Goal: Ask a question

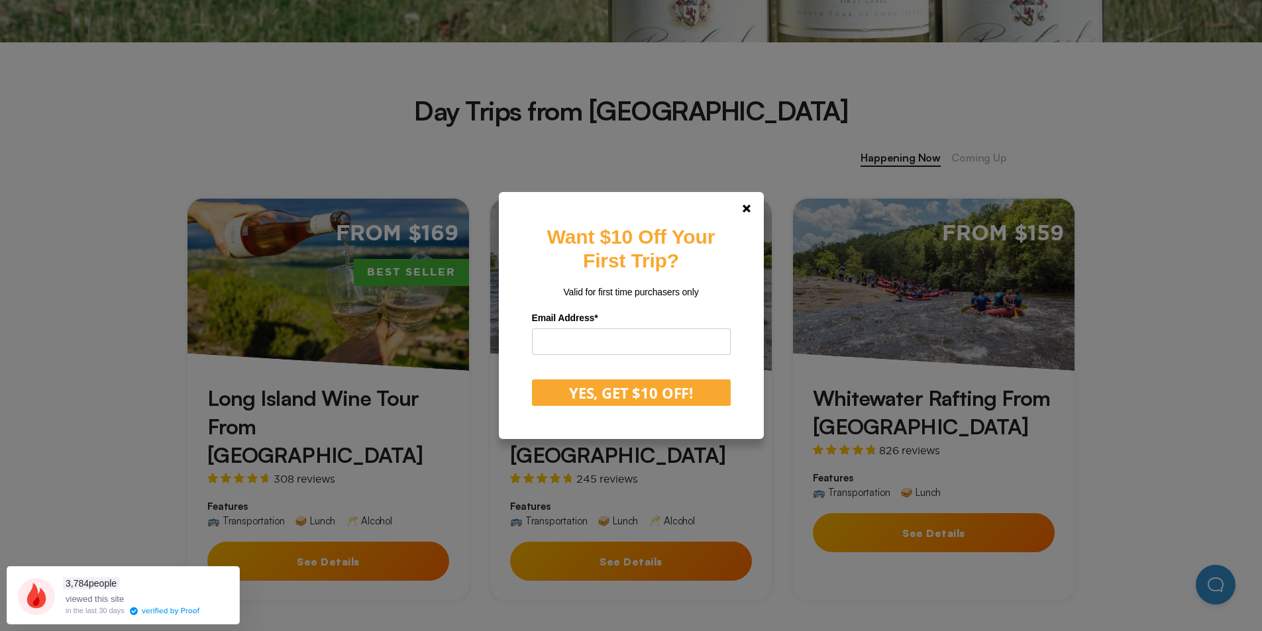
scroll to position [464, 0]
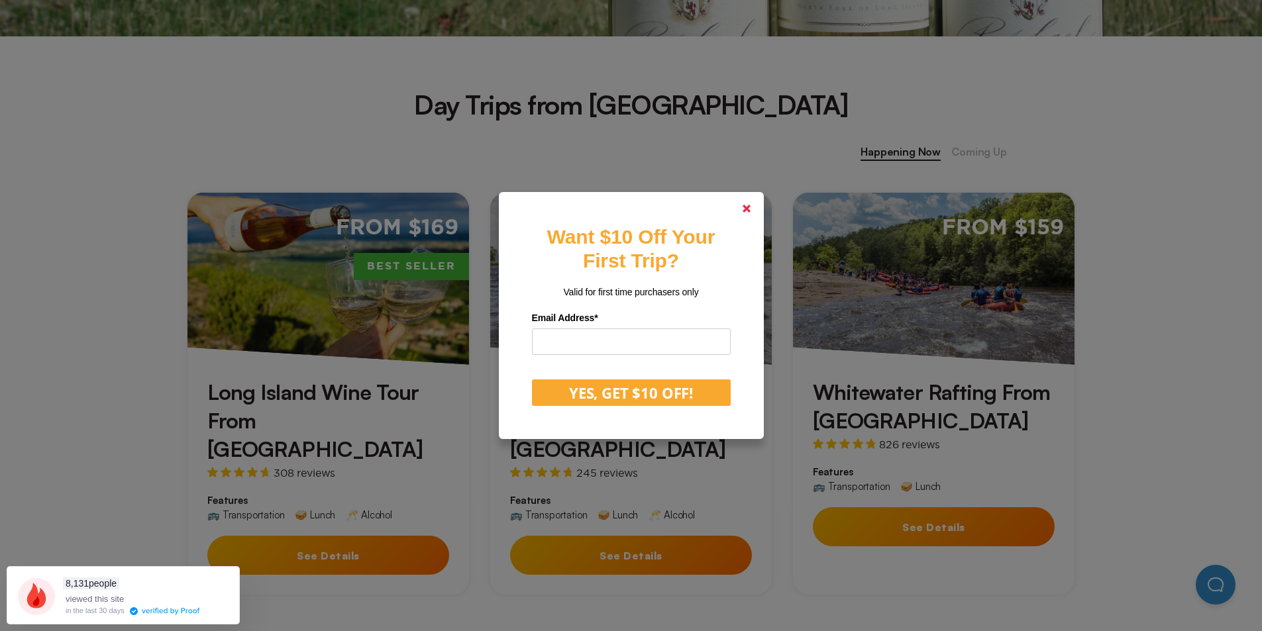
click at [759, 207] on link at bounding box center [747, 209] width 32 height 32
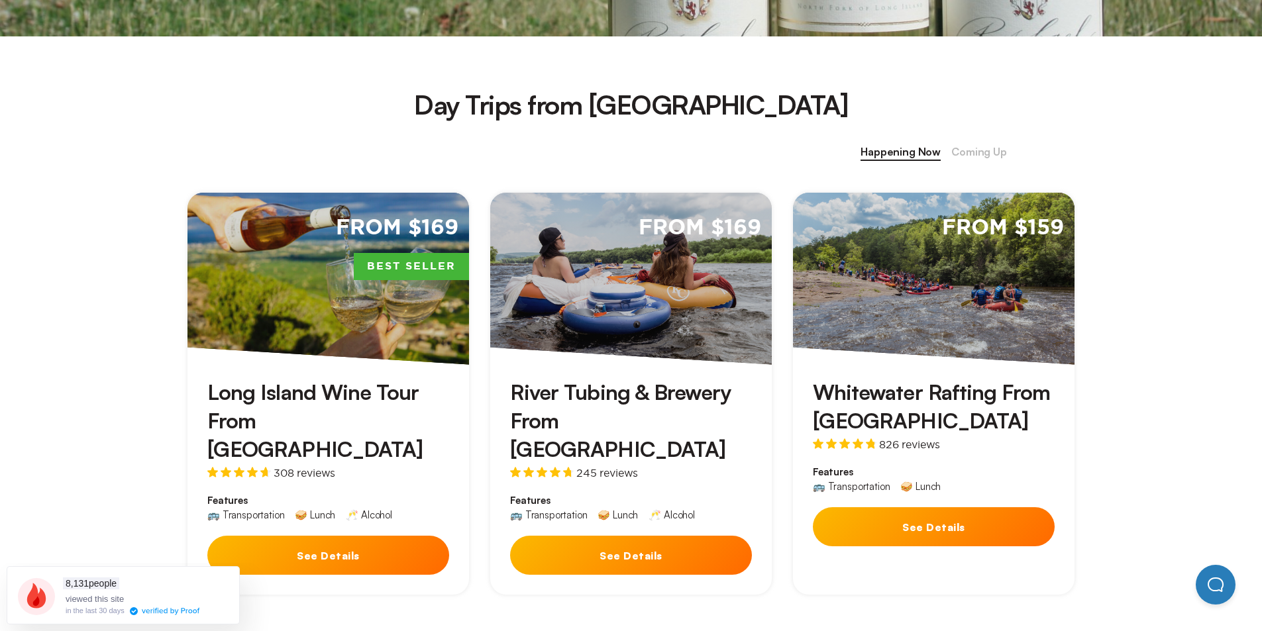
click at [1208, 584] on button "Open Beacon popover" at bounding box center [1216, 585] width 40 height 40
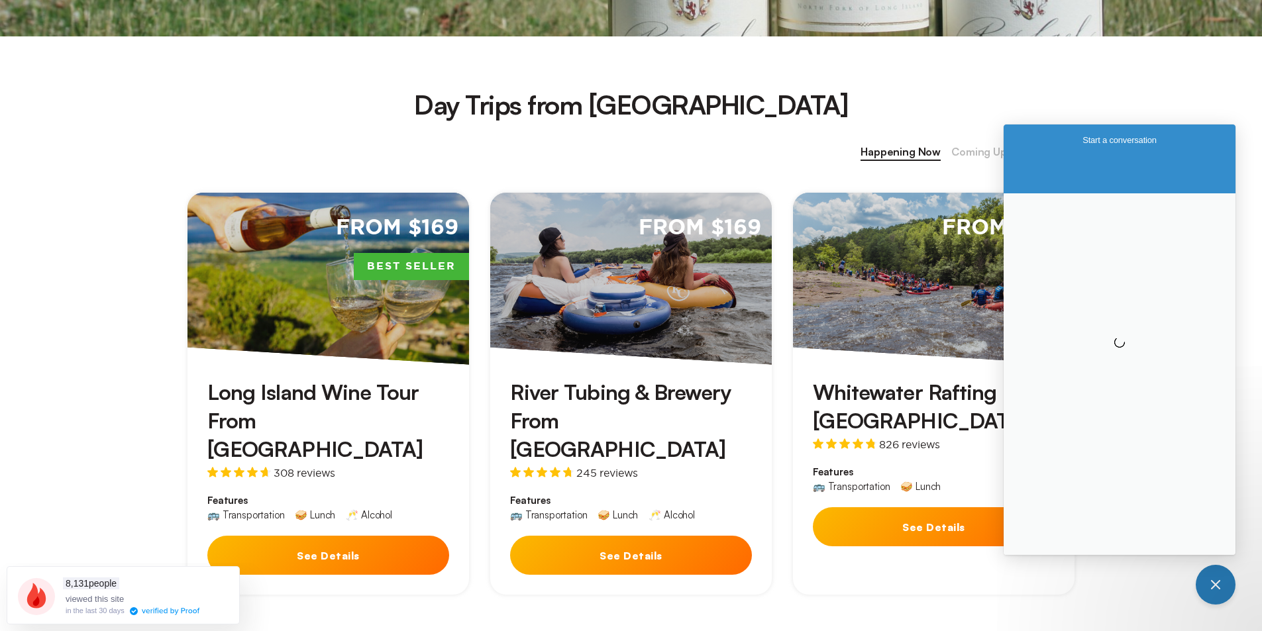
scroll to position [0, 0]
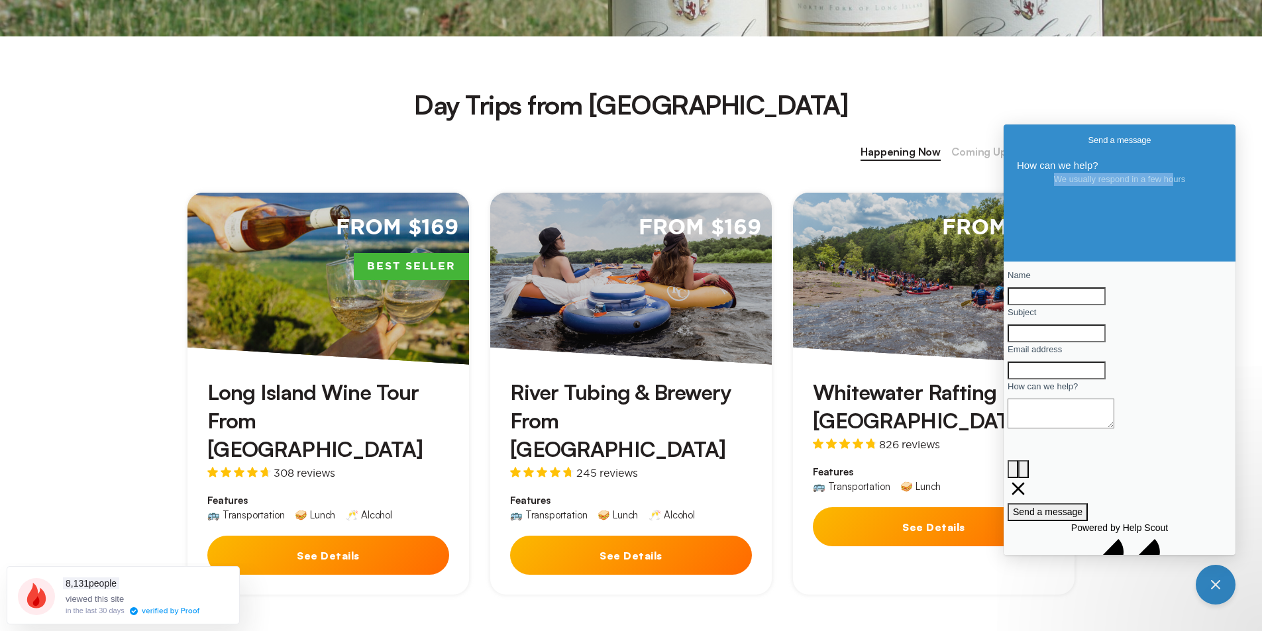
drag, startPoint x: 1046, startPoint y: 228, endPoint x: 1169, endPoint y: 228, distance: 123.2
click at [1169, 186] on h4 "We usually respond in a few hours" at bounding box center [1119, 179] width 205 height 13
click at [1169, 211] on div "How can we help? We usually respond in a few hours" at bounding box center [1120, 183] width 232 height 55
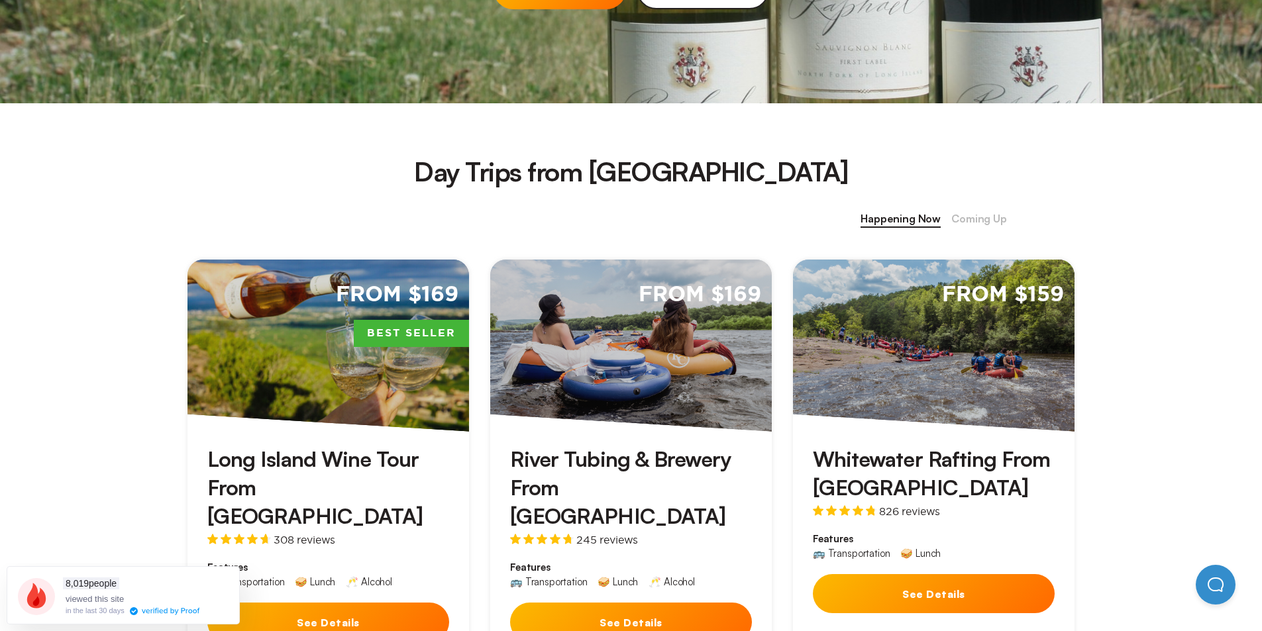
scroll to position [398, 0]
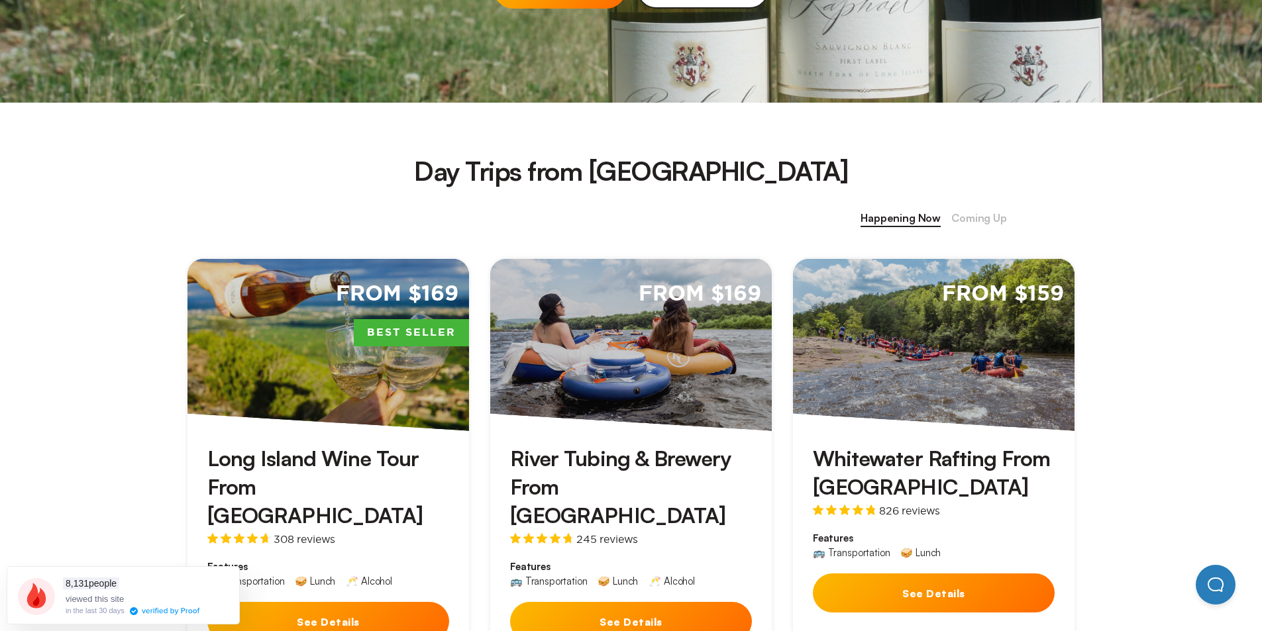
click at [1217, 586] on button "Open Beacon popover" at bounding box center [1216, 585] width 40 height 40
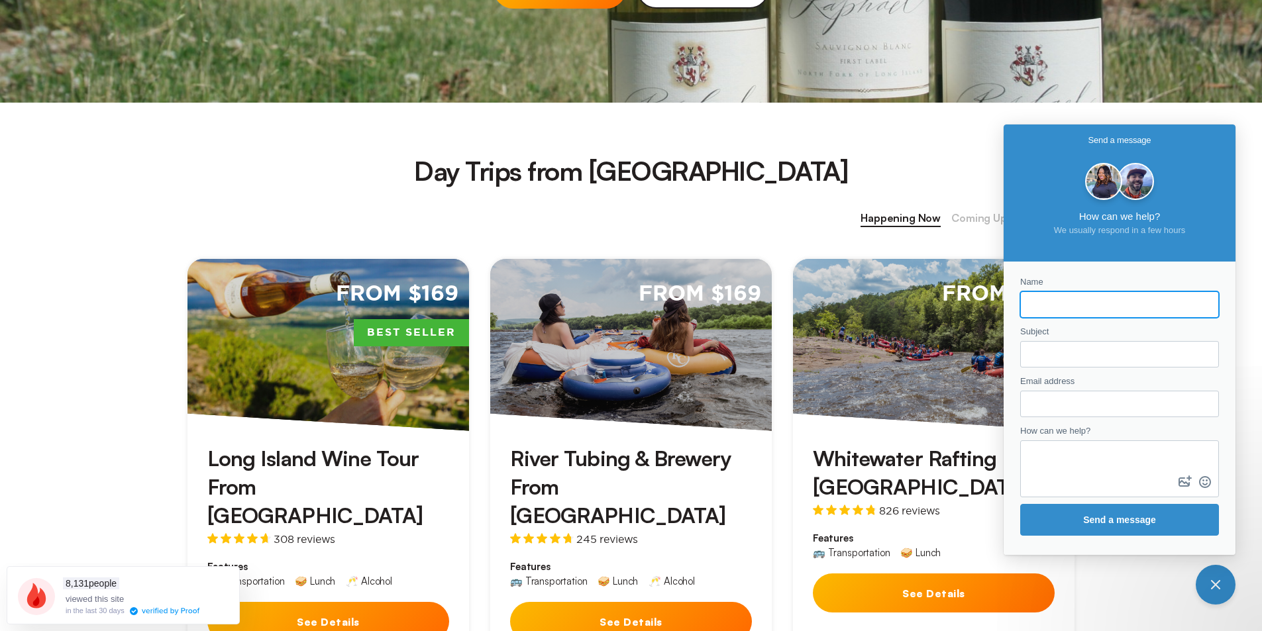
scroll to position [0, 0]
